Goal: Ask a question: Seek information or help from site administrators or community

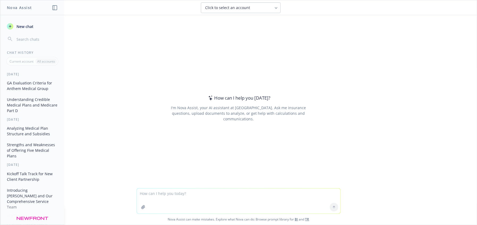
click at [167, 196] on textarea at bounding box center [239, 200] width 204 height 25
click at [263, 189] on textarea "I want to ask a question re CA fertility mandate law, SB 729 how can" at bounding box center [239, 198] width 204 height 30
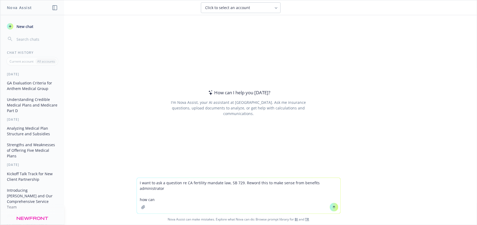
click at [162, 196] on textarea "I want to ask a question re CA fertility mandate law, SB 729. Reword this to ma…" at bounding box center [239, 196] width 204 height 36
drag, startPoint x: 159, startPoint y: 199, endPoint x: 124, endPoint y: 199, distance: 34.3
click at [124, 199] on div "I want to ask a question re CA fertility mandate law, SB 729. Reword this to ma…" at bounding box center [238, 200] width 477 height 47
type textarea "I want to ask a question re CA fertility mandate law, SB 729. Reword this to ma…"
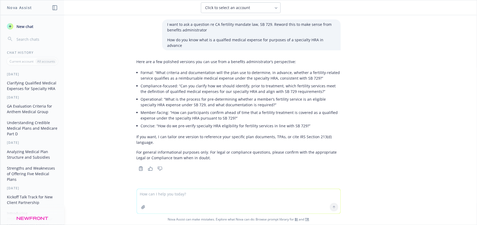
click at [272, 71] on p "Formal: “What criteria and documentation will the plan use to determine, in adv…" at bounding box center [241, 75] width 200 height 11
click at [316, 70] on p "Formal: “What criteria and documentation will the plan use to determine, in adv…" at bounding box center [241, 75] width 200 height 11
click at [218, 122] on li "Concise: “How do we pre-verify specialty HRA eligibility for fertility services…" at bounding box center [241, 126] width 200 height 8
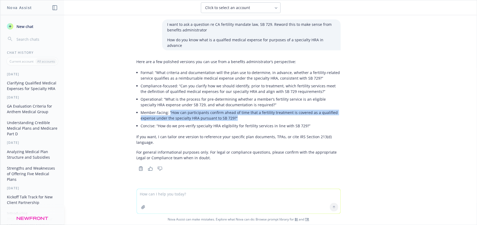
drag, startPoint x: 260, startPoint y: 115, endPoint x: 167, endPoint y: 105, distance: 93.5
click at [167, 110] on p "Member-facing: “How can participants confirm ahead of time that a fertility tre…" at bounding box center [241, 115] width 200 height 11
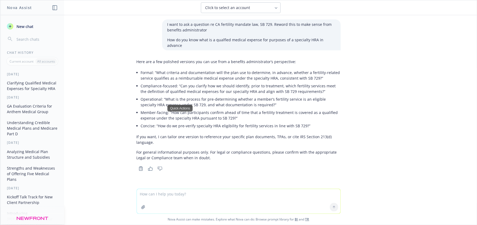
click at [167, 204] on textarea at bounding box center [239, 201] width 204 height 24
